Goal: Check status: Check status

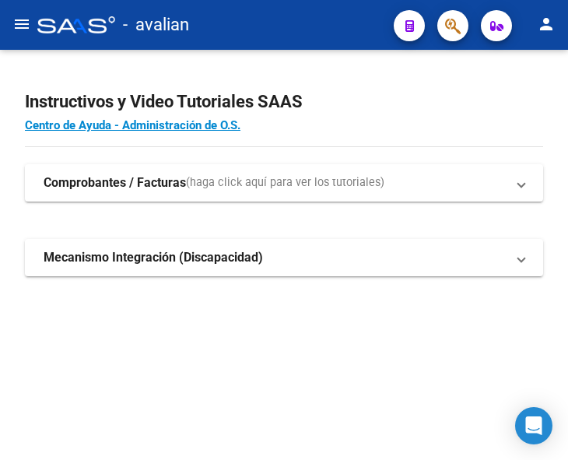
click at [19, 78] on div "Instructivos y Video Tutoriales SAAS Centro de Ayuda - Administración de O.S. C…" at bounding box center [284, 200] width 568 height 301
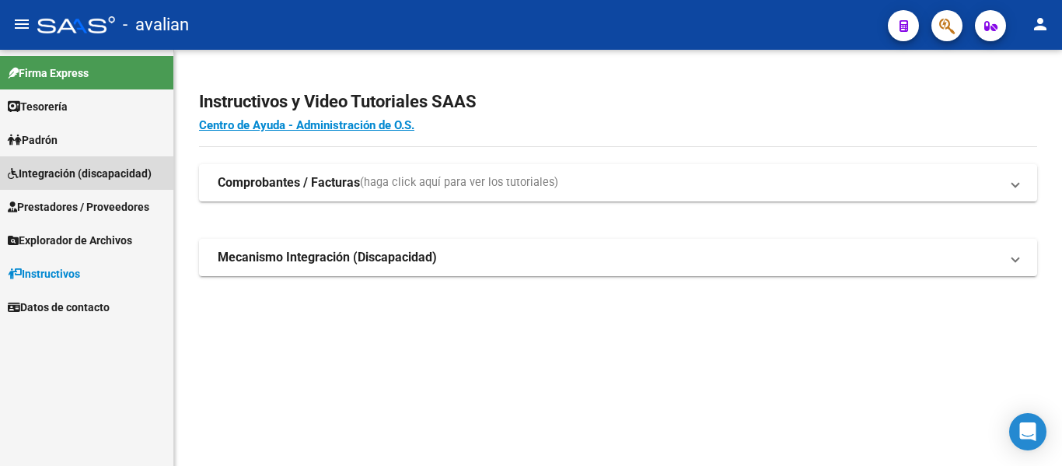
click at [55, 172] on span "Integración (discapacidad)" at bounding box center [80, 173] width 144 height 17
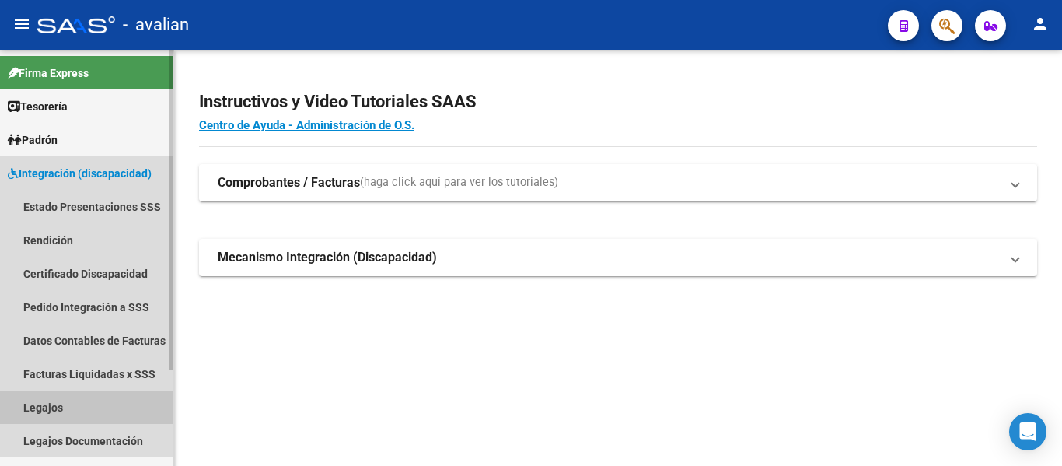
click at [32, 411] on link "Legajos" at bounding box center [86, 406] width 173 height 33
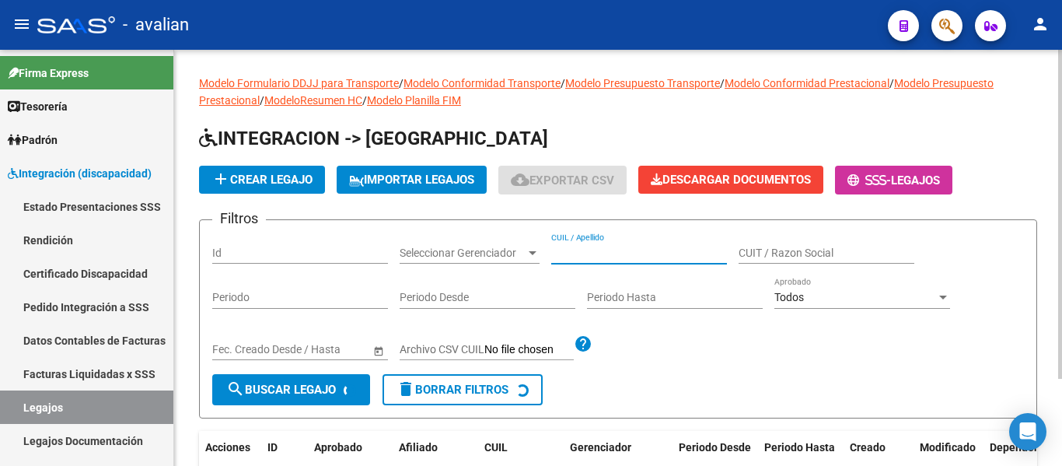
click at [567, 252] on input "CUIL / Apellido" at bounding box center [639, 252] width 176 height 13
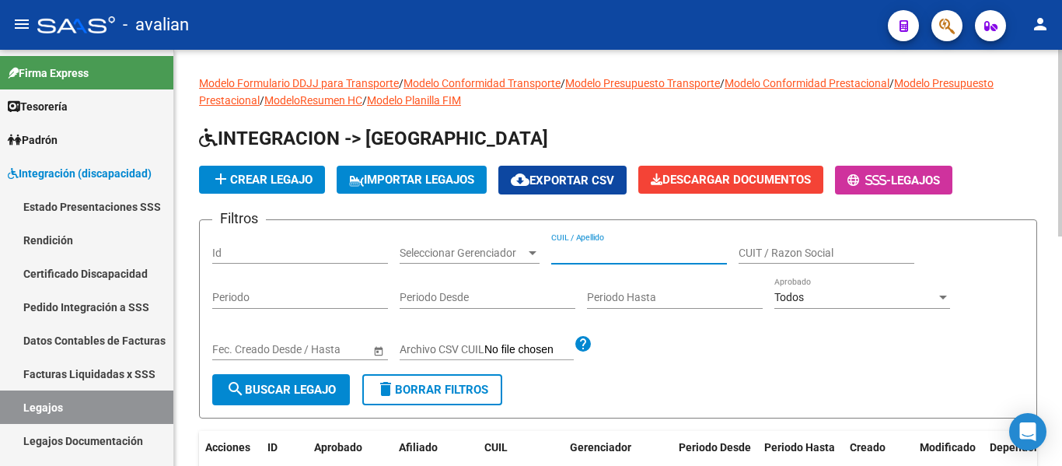
paste input "[PERSON_NAME]"
type input "[PERSON_NAME]"
click at [293, 406] on form "Filtros Id Seleccionar Gerenciador Seleccionar Gerenciador [PERSON_NAME] / Apel…" at bounding box center [618, 318] width 838 height 199
click at [306, 390] on span "search Buscar Legajo" at bounding box center [281, 390] width 110 height 14
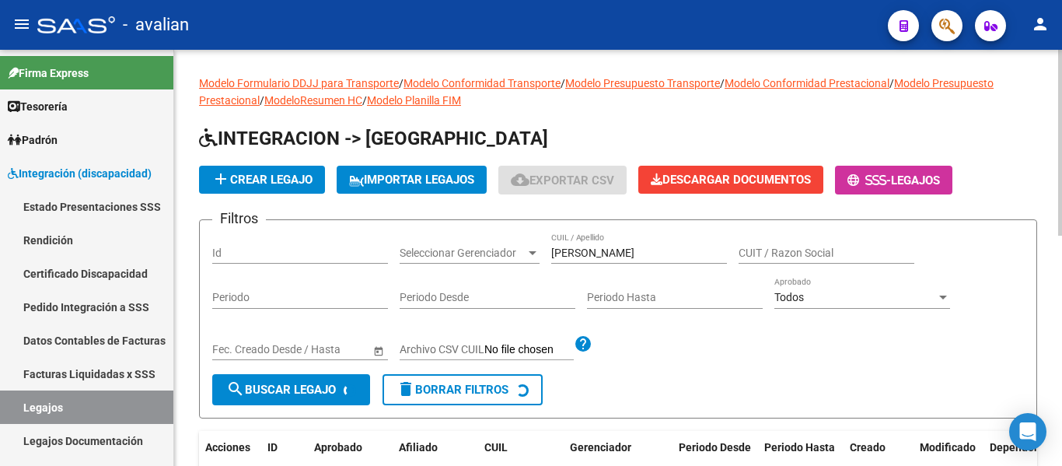
scroll to position [162, 0]
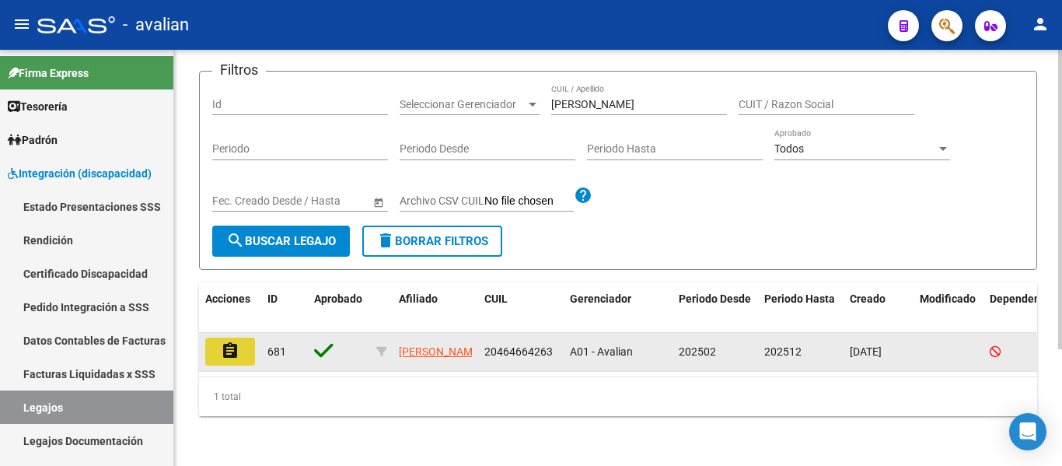
click at [238, 353] on button "assignment" at bounding box center [230, 351] width 50 height 28
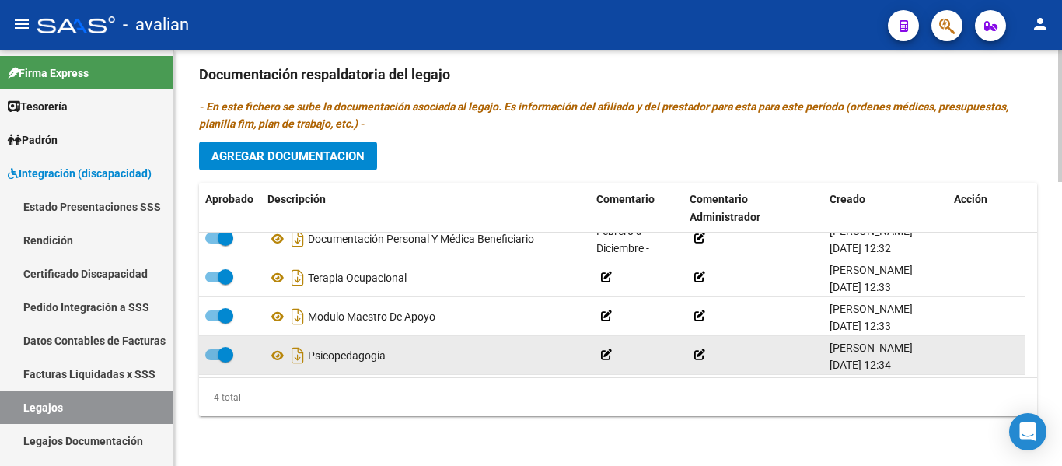
scroll to position [16, 0]
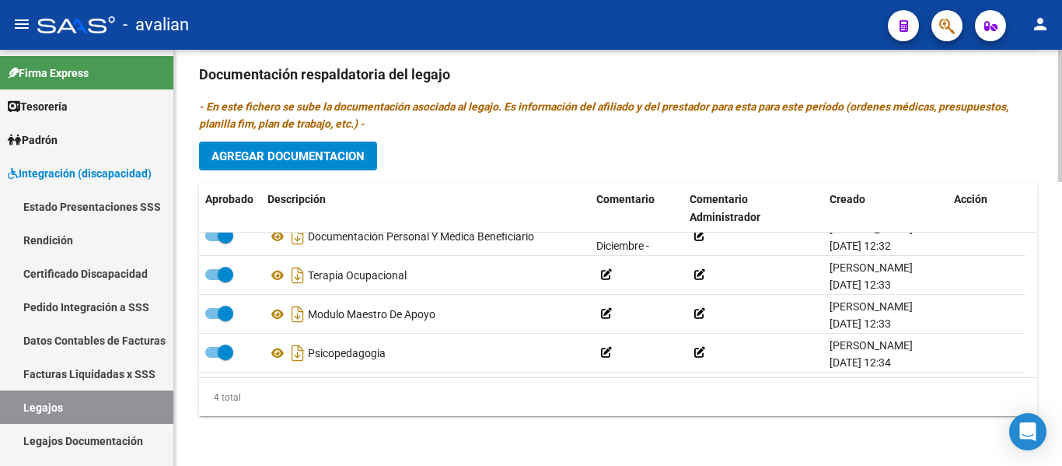
click at [567, 128] on p "- En este fichero se sube la documentación asociada al legajo. Es información d…" at bounding box center [618, 115] width 838 height 34
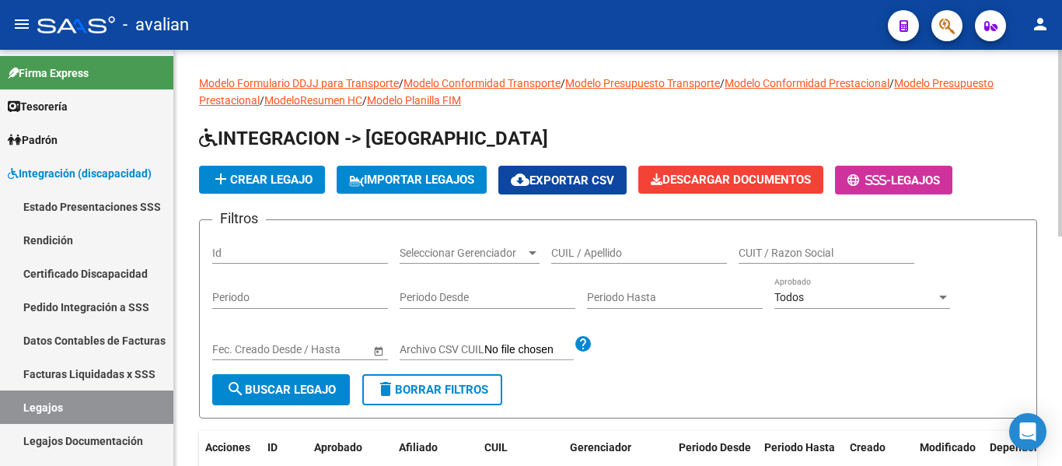
click at [567, 255] on input "CUIL / Apellido" at bounding box center [639, 252] width 176 height 13
paste input "[PERSON_NAME]"
type input "[PERSON_NAME]"
click at [312, 391] on span "search Buscar Legajo" at bounding box center [281, 390] width 110 height 14
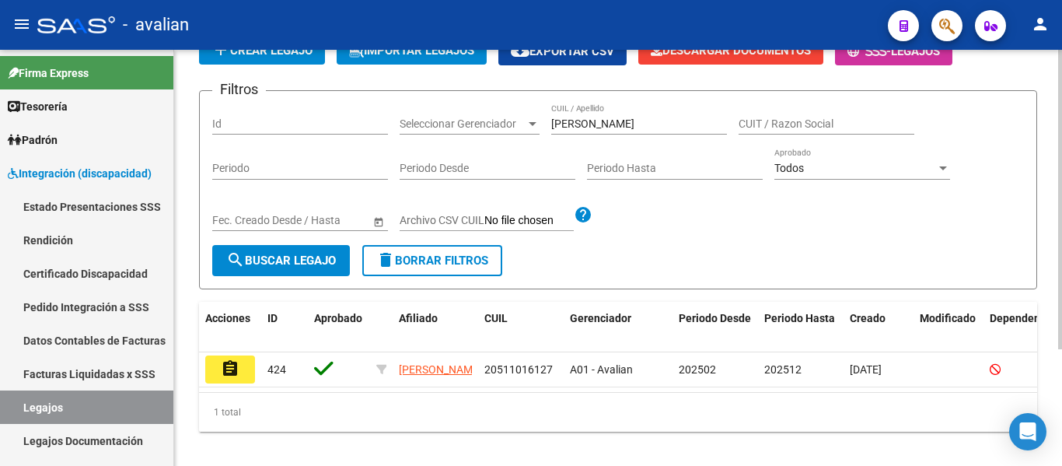
scroll to position [156, 0]
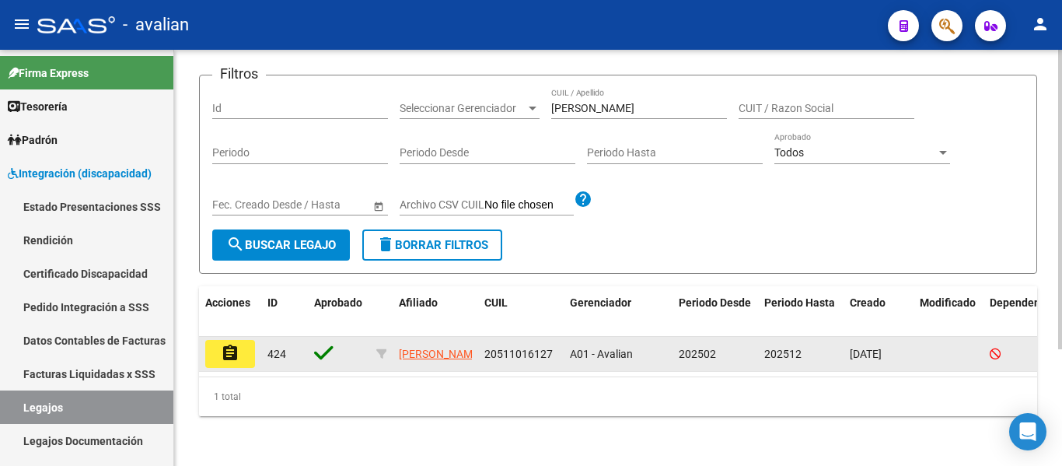
click at [229, 345] on mat-icon "assignment" at bounding box center [230, 353] width 19 height 19
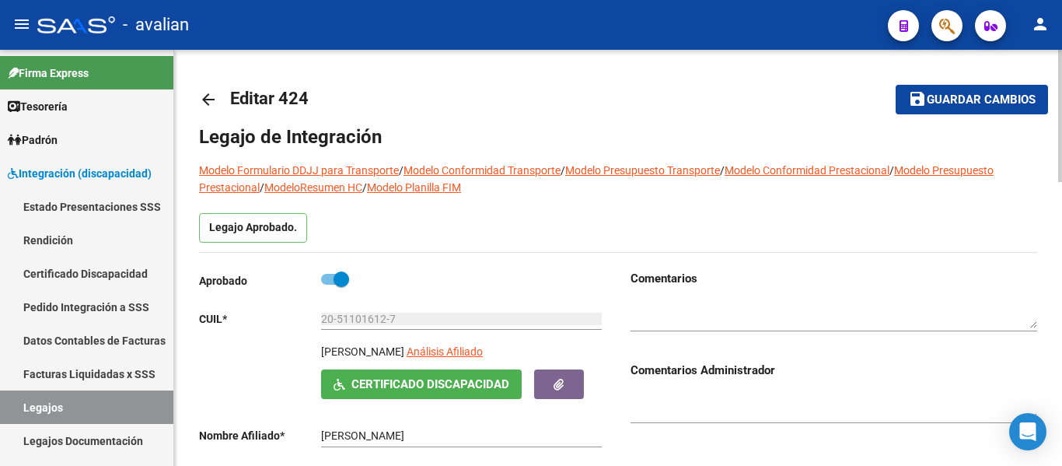
type input "[PERSON_NAME]"
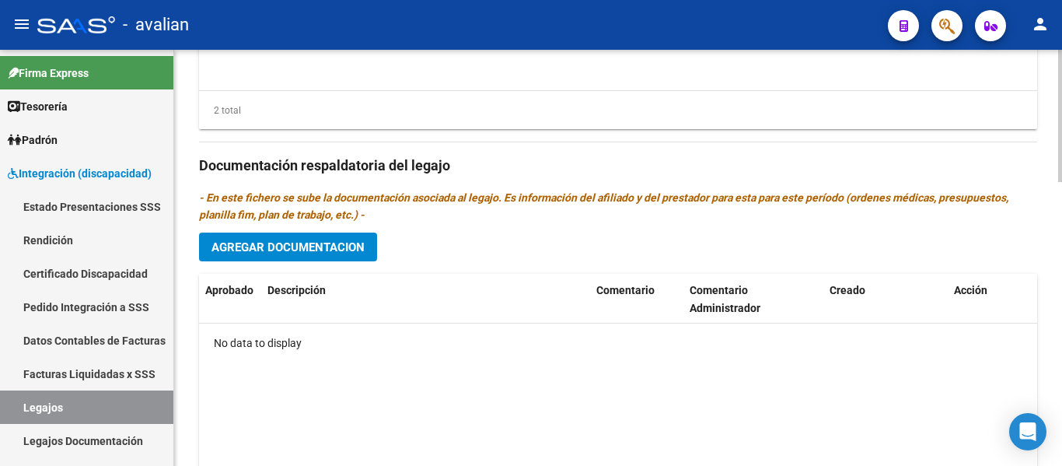
scroll to position [582, 0]
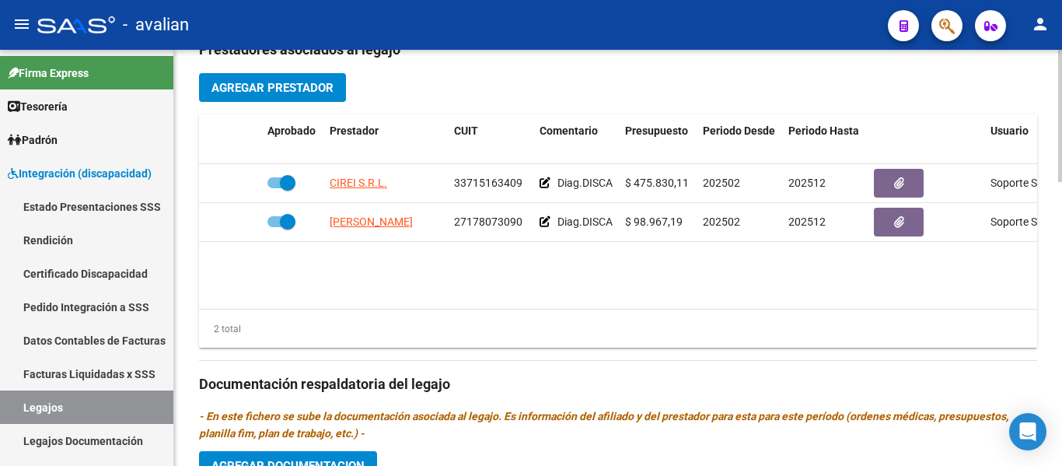
click at [567, 85] on div "Prestadores asociados al legajo Agregar Prestador Aprobado Prestador CUIT Comen…" at bounding box center [618, 381] width 838 height 711
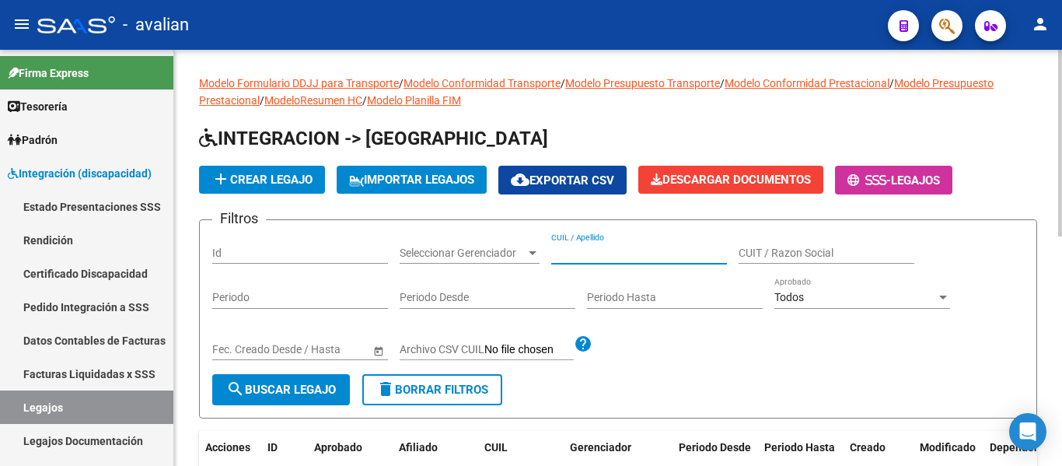
click at [567, 255] on input "CUIL / Apellido" at bounding box center [639, 252] width 176 height 13
paste input "[PERSON_NAME]"
type input "[PERSON_NAME]"
click at [268, 394] on span "search Buscar Legajo" at bounding box center [281, 390] width 110 height 14
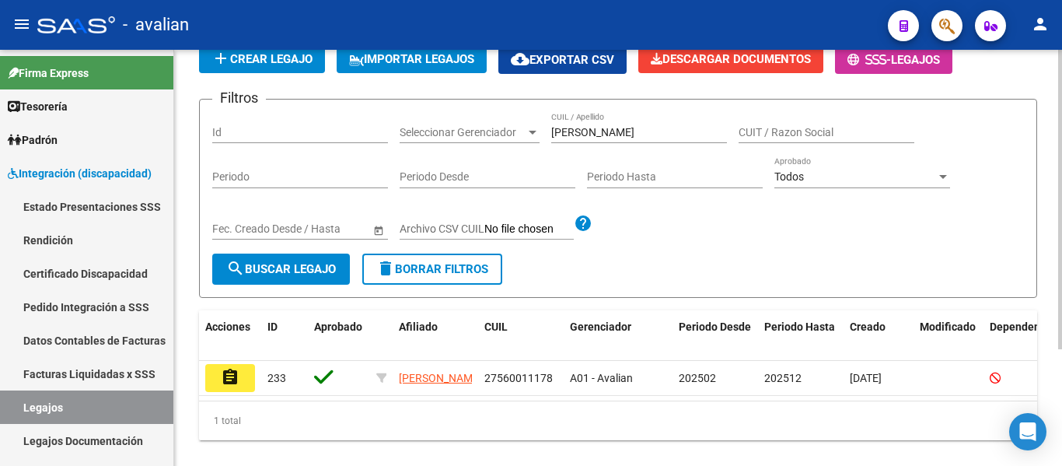
scroll to position [156, 0]
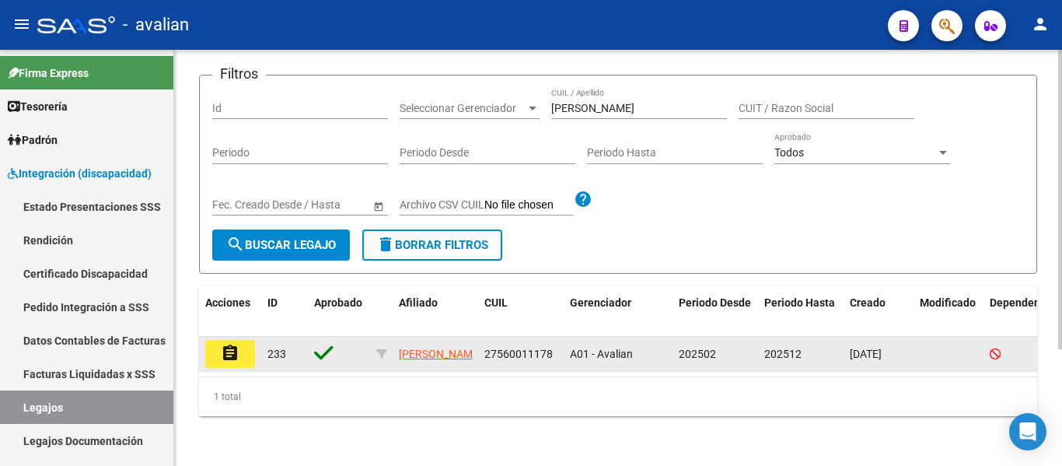
click at [243, 347] on button "assignment" at bounding box center [230, 354] width 50 height 28
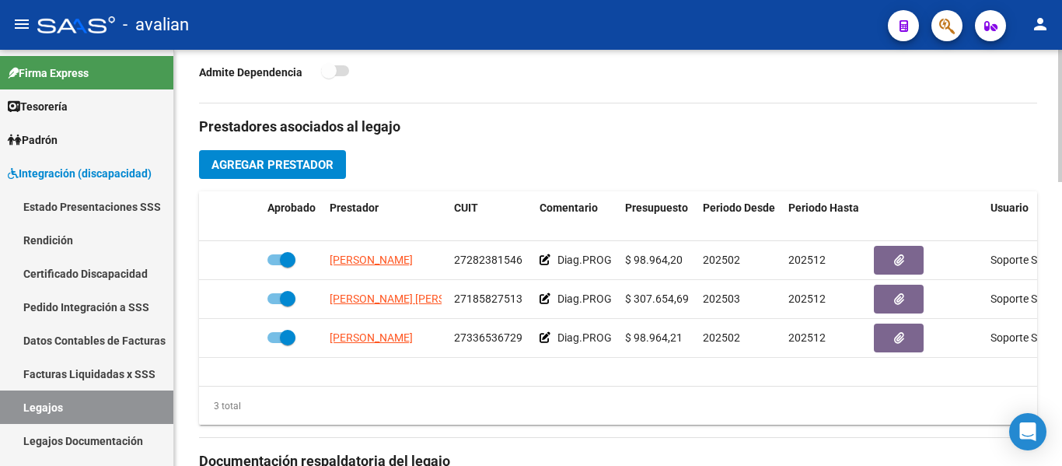
scroll to position [505, 0]
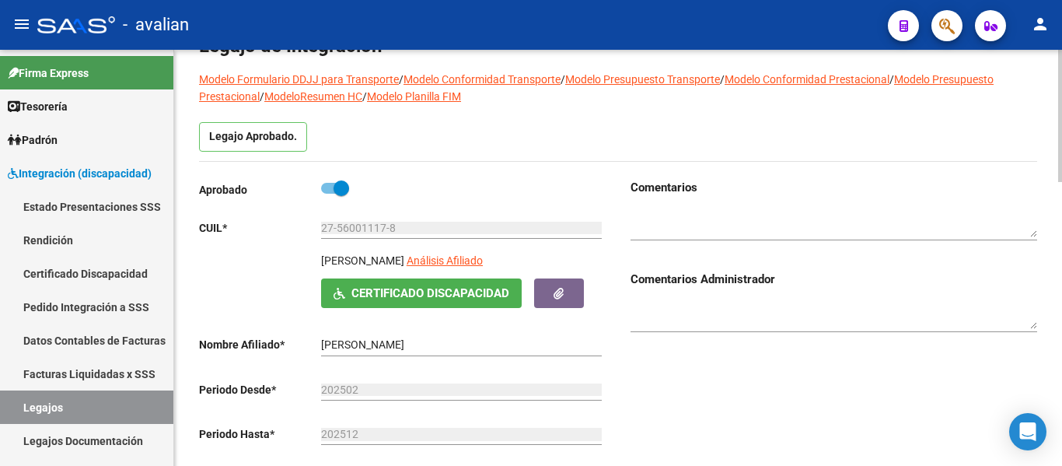
scroll to position [0, 0]
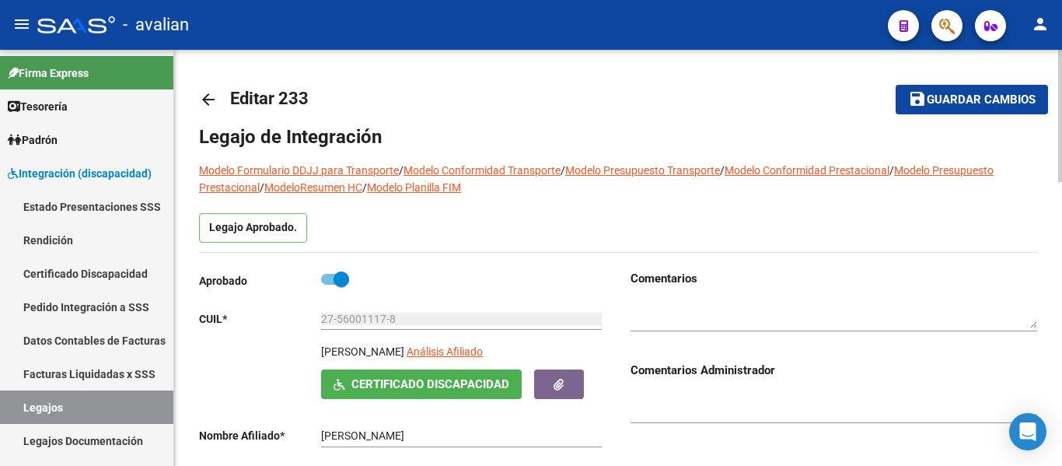
click at [209, 114] on link "arrow_back" at bounding box center [214, 99] width 31 height 37
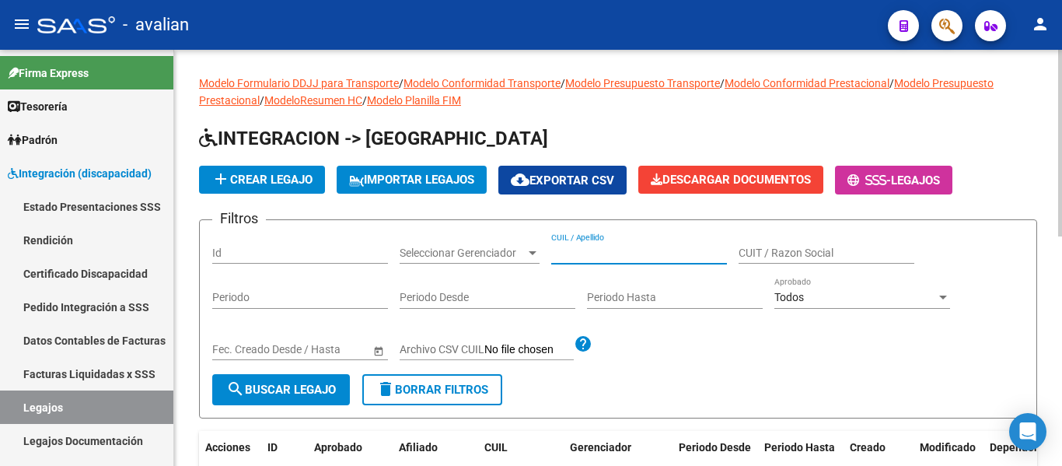
click at [567, 252] on input "CUIL / Apellido" at bounding box center [639, 252] width 176 height 13
paste input "[PERSON_NAME] [PERSON_NAME]"
type input "[PERSON_NAME] [PERSON_NAME]"
click at [285, 390] on span "search Buscar Legajo" at bounding box center [281, 390] width 110 height 14
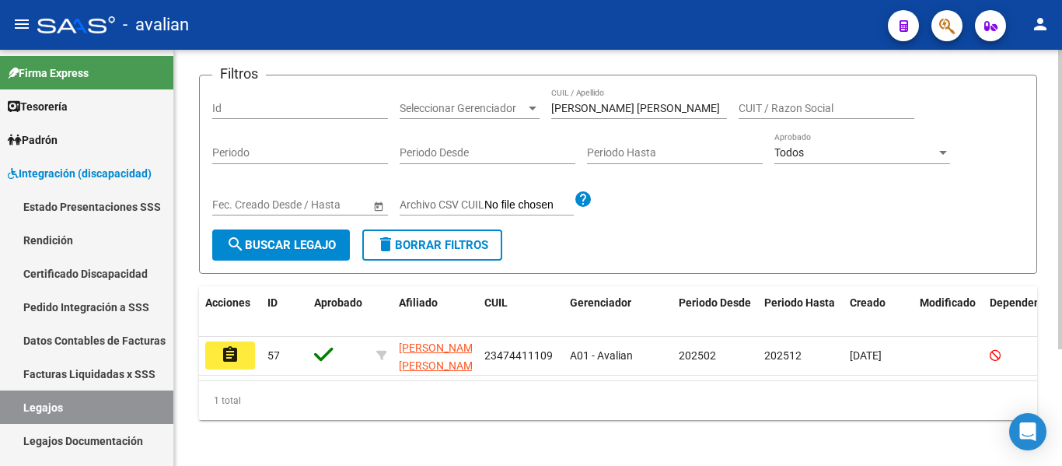
scroll to position [156, 0]
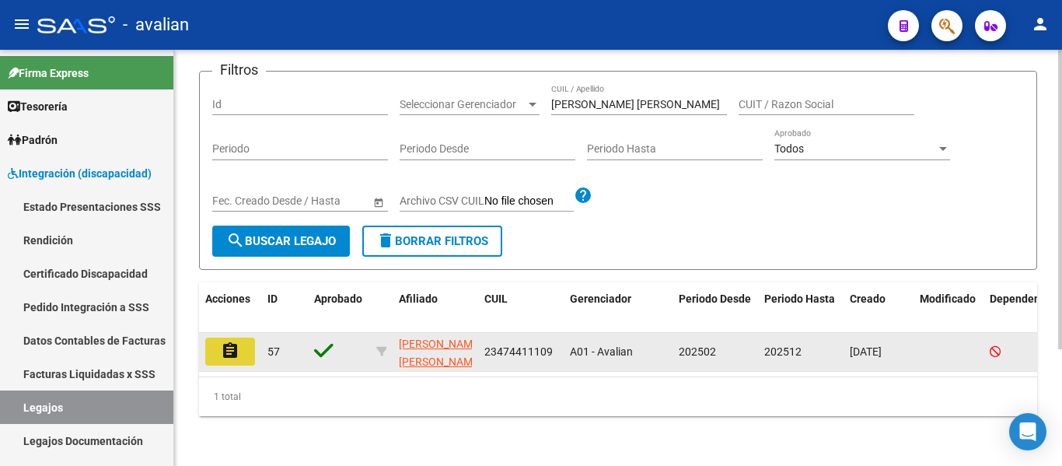
click at [244, 344] on button "assignment" at bounding box center [230, 351] width 50 height 28
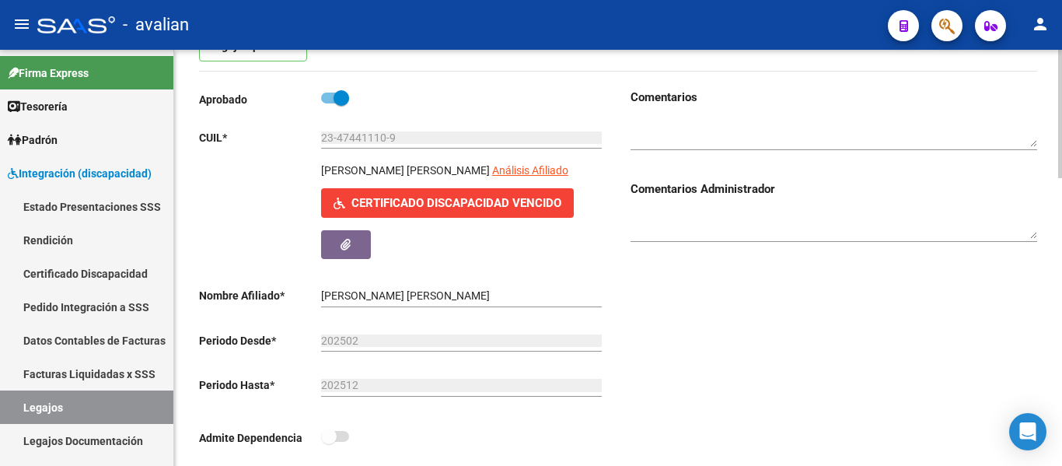
scroll to position [157, 0]
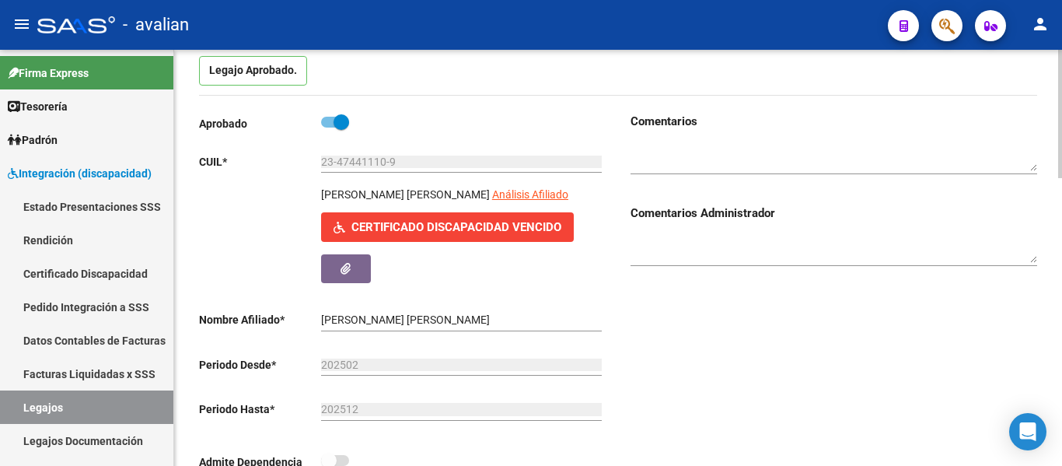
click at [567, 84] on div "Legajo Aprobado." at bounding box center [618, 75] width 838 height 39
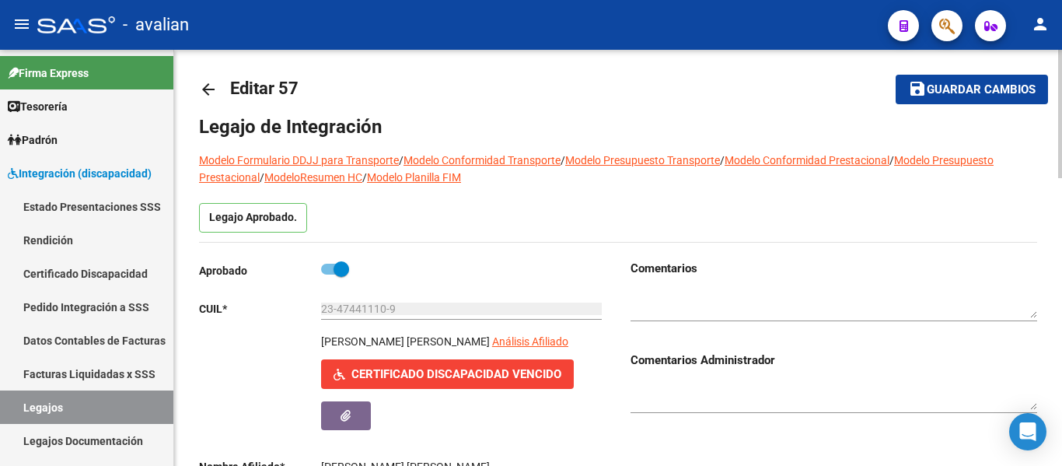
scroll to position [0, 0]
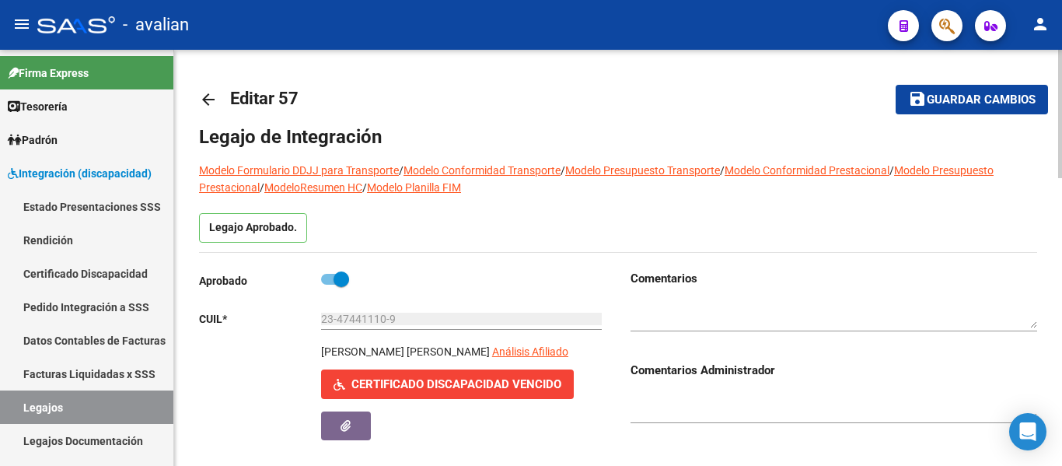
click at [206, 91] on mat-icon "arrow_back" at bounding box center [208, 99] width 19 height 19
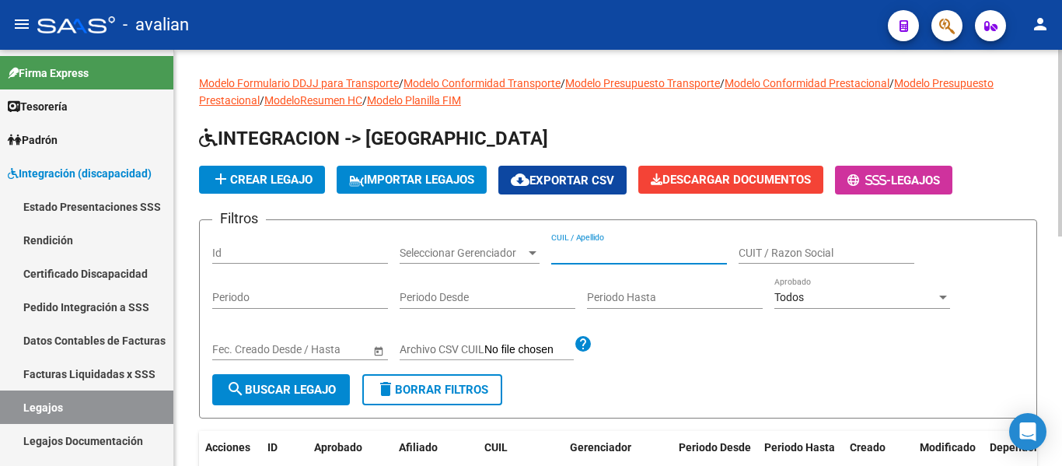
click at [567, 256] on input "CUIL / Apellido" at bounding box center [639, 252] width 176 height 13
paste input "[PERSON_NAME]"
type input "[PERSON_NAME]"
click at [296, 388] on span "search Buscar Legajo" at bounding box center [281, 390] width 110 height 14
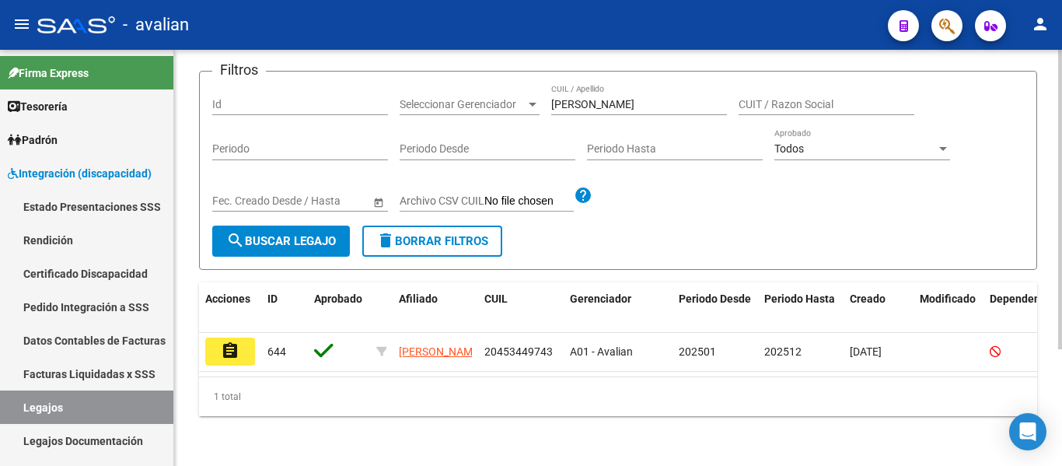
scroll to position [162, 0]
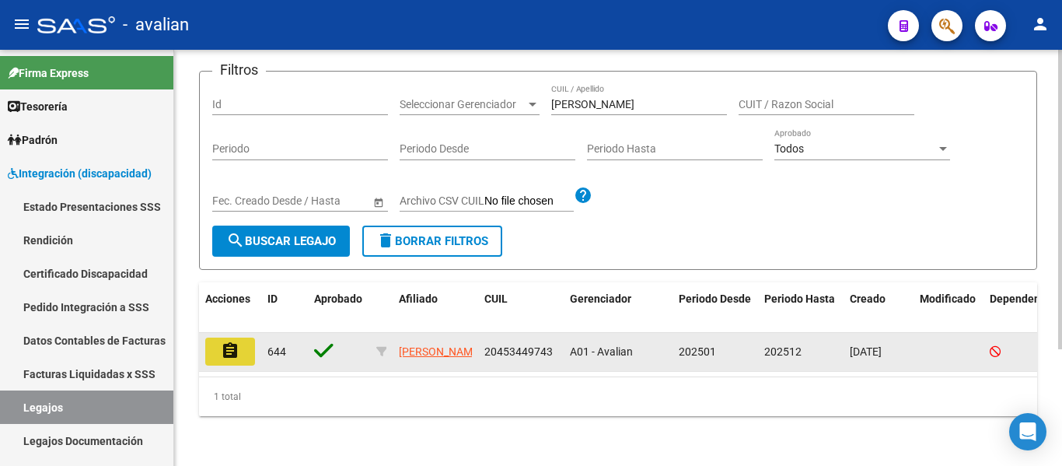
click at [232, 345] on mat-icon "assignment" at bounding box center [230, 350] width 19 height 19
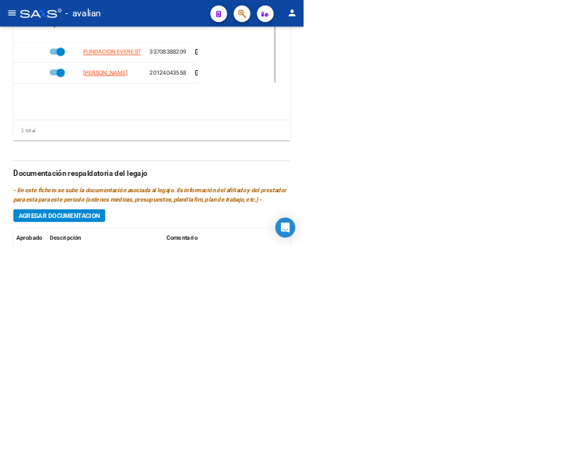
scroll to position [1144, 0]
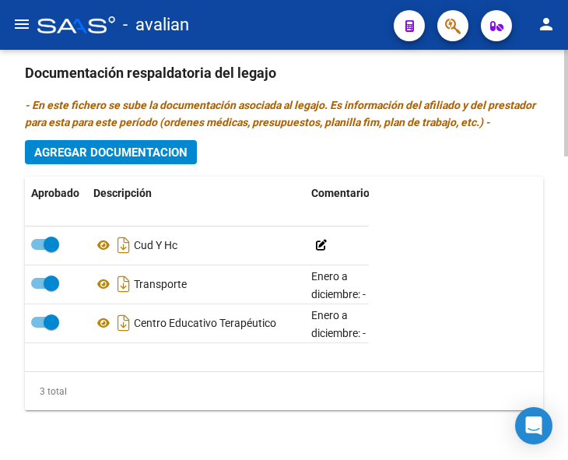
click at [290, 152] on div "Prestadores asociados al legajo Agregar Prestador Aprobado Prestador CUIT Comen…" at bounding box center [284, 71] width 518 height 752
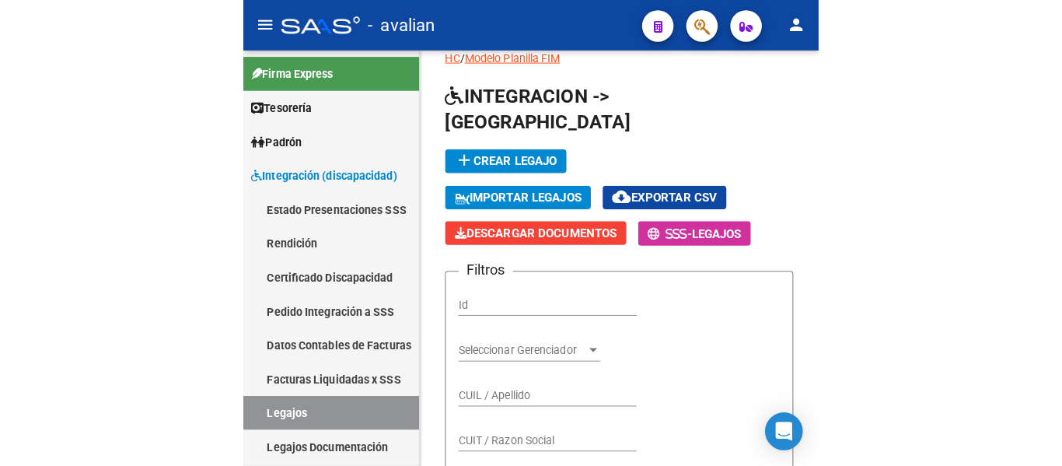
scroll to position [61, 0]
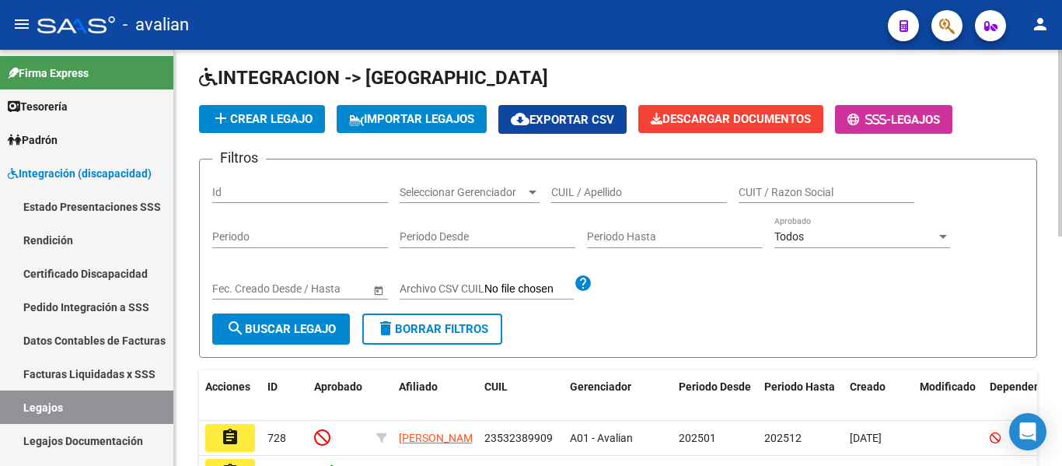
click at [565, 201] on div "CUIL / Apellido" at bounding box center [639, 187] width 176 height 31
paste input "[PERSON_NAME] [PERSON_NAME]"
type input "[PERSON_NAME] [PERSON_NAME]"
click at [227, 326] on mat-icon "search" at bounding box center [235, 328] width 19 height 19
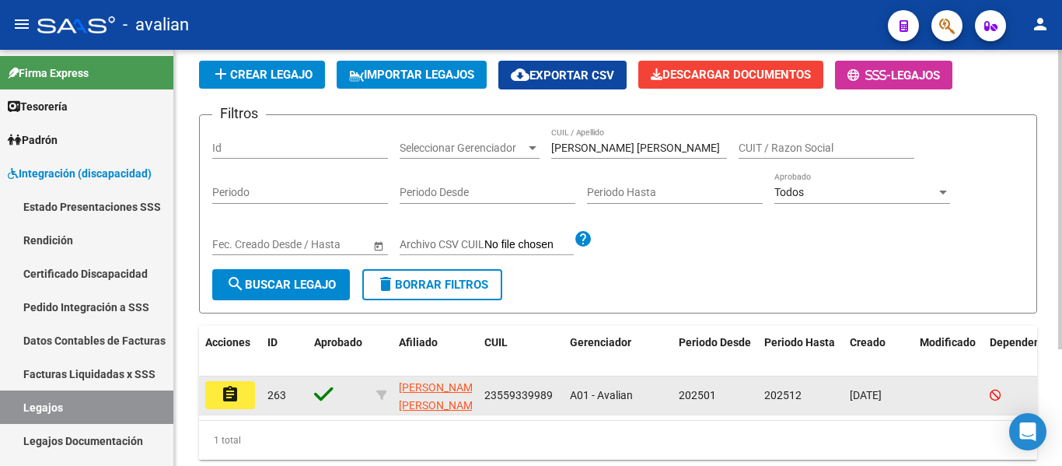
scroll to position [138, 0]
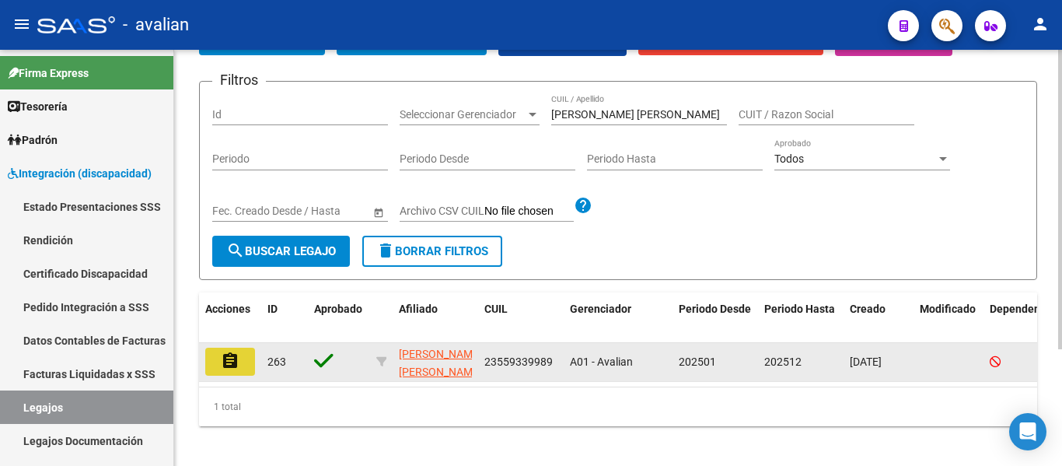
click at [236, 362] on mat-icon "assignment" at bounding box center [230, 360] width 19 height 19
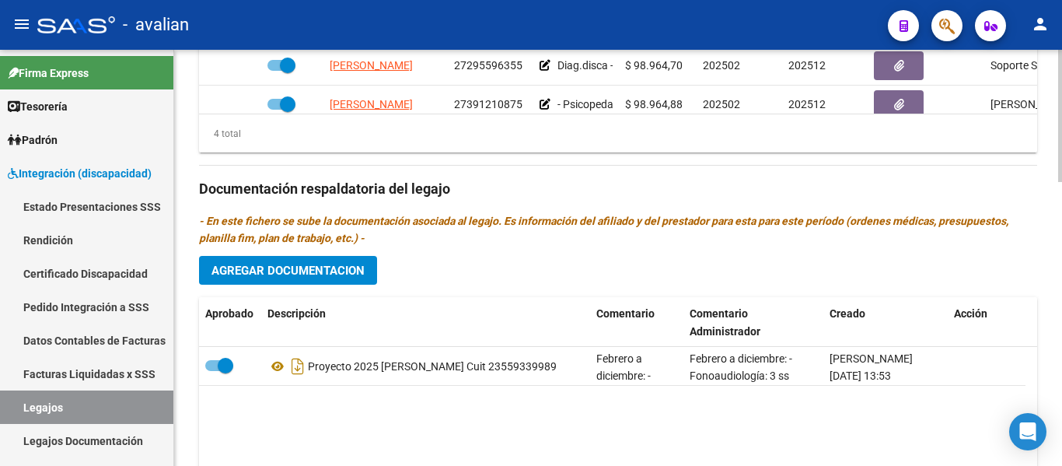
click at [567, 200] on h3 "Documentación respaldatoria del legajo" at bounding box center [618, 189] width 838 height 22
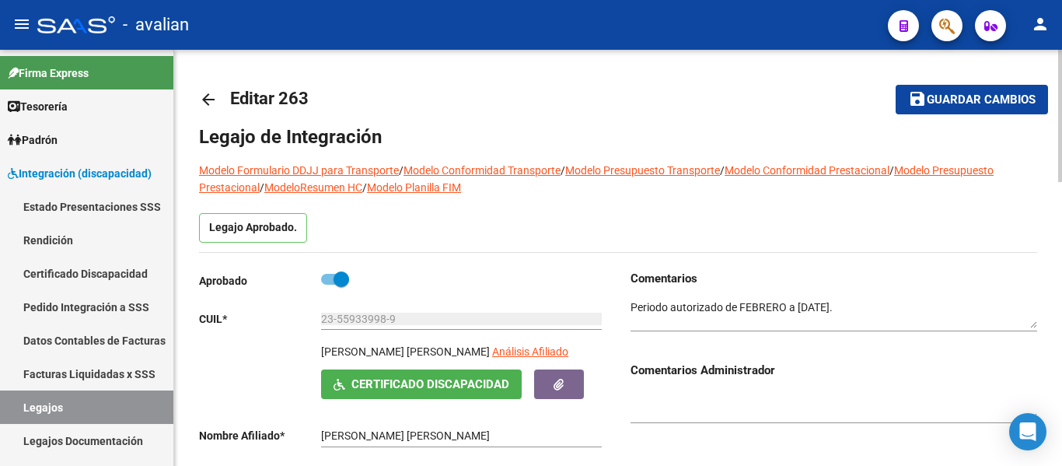
click at [210, 103] on mat-icon "arrow_back" at bounding box center [208, 99] width 19 height 19
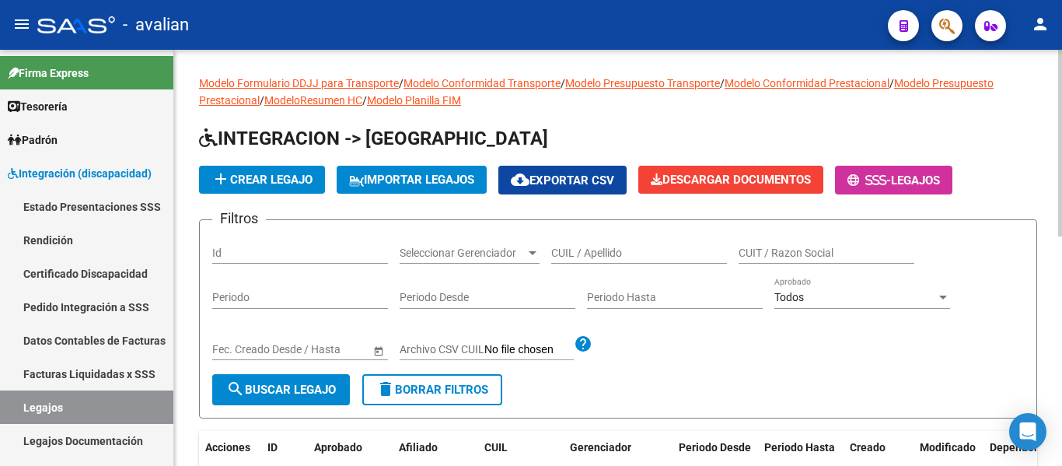
click at [567, 246] on input "CUIL / Apellido" at bounding box center [639, 252] width 176 height 13
paste input "[PERSON_NAME]"
type input "[PERSON_NAME]"
click at [293, 385] on span "search Buscar Legajo" at bounding box center [281, 390] width 110 height 14
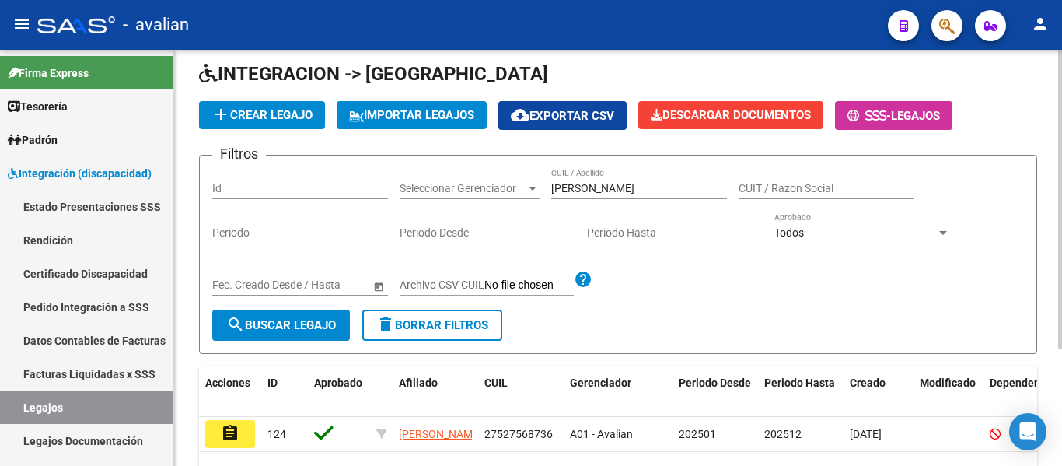
scroll to position [156, 0]
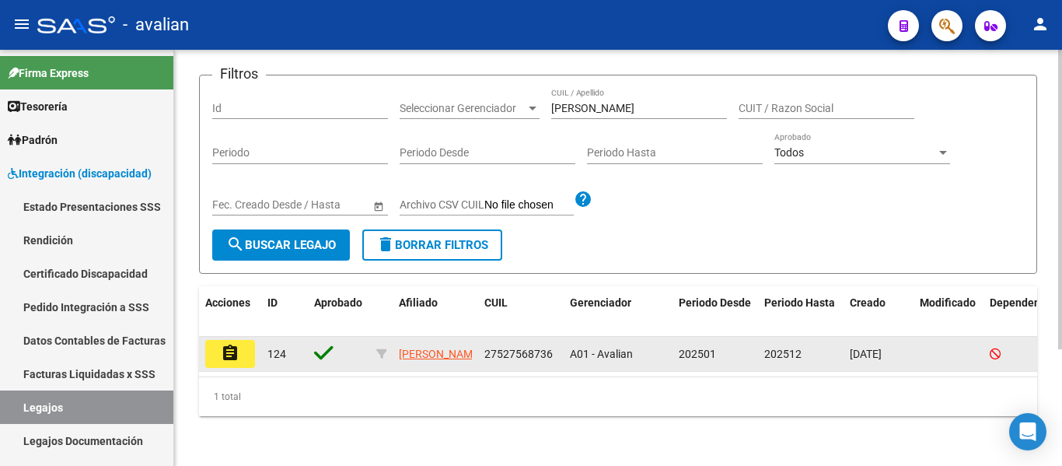
click at [239, 343] on button "assignment" at bounding box center [230, 354] width 50 height 28
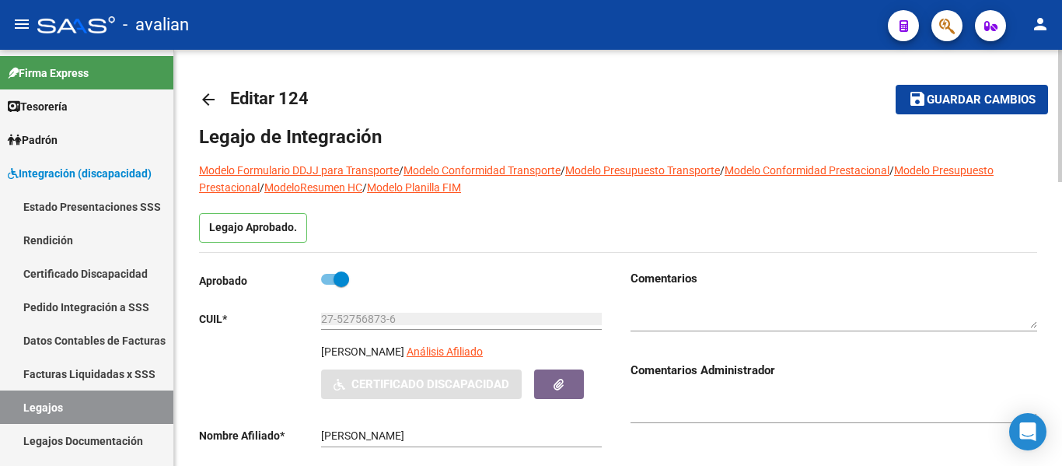
type input "[PERSON_NAME]"
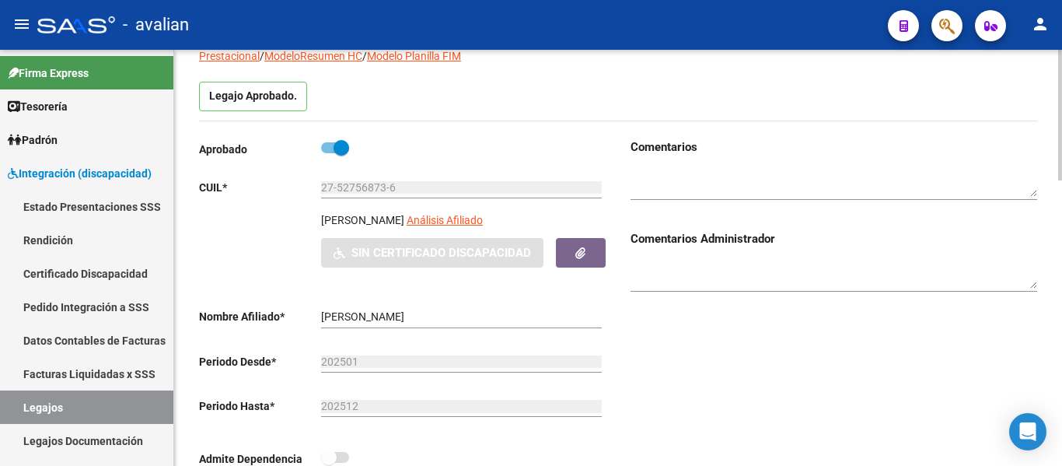
scroll to position [128, 0]
